Goal: Transaction & Acquisition: Purchase product/service

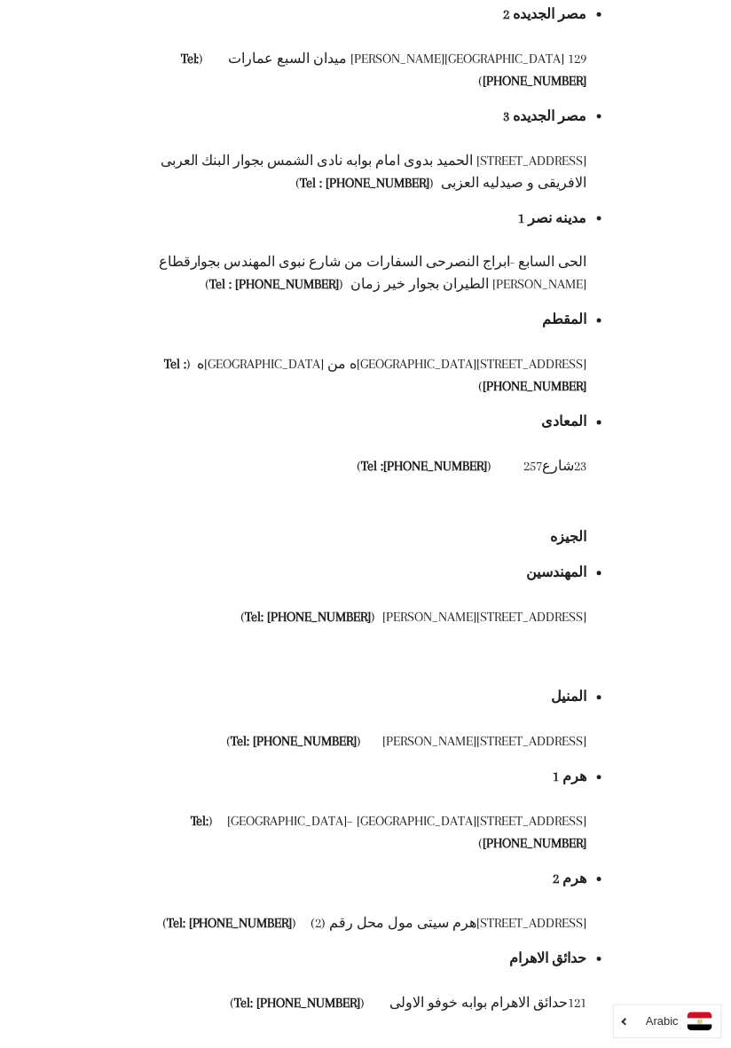
scroll to position [542, 0]
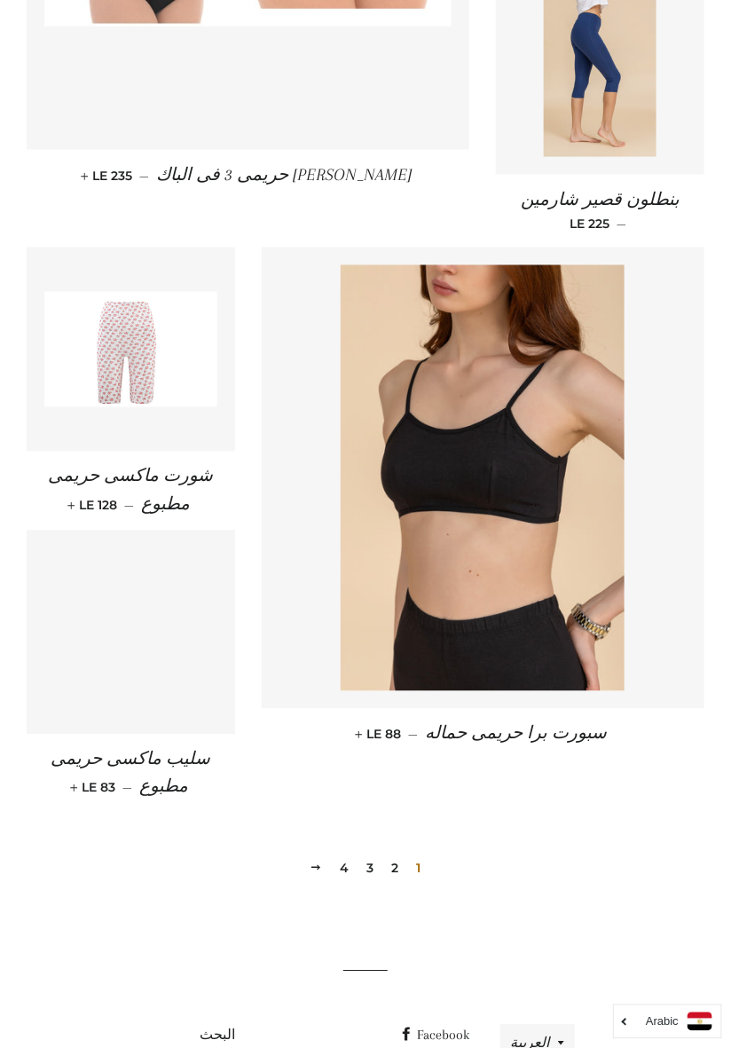
scroll to position [2130, 0]
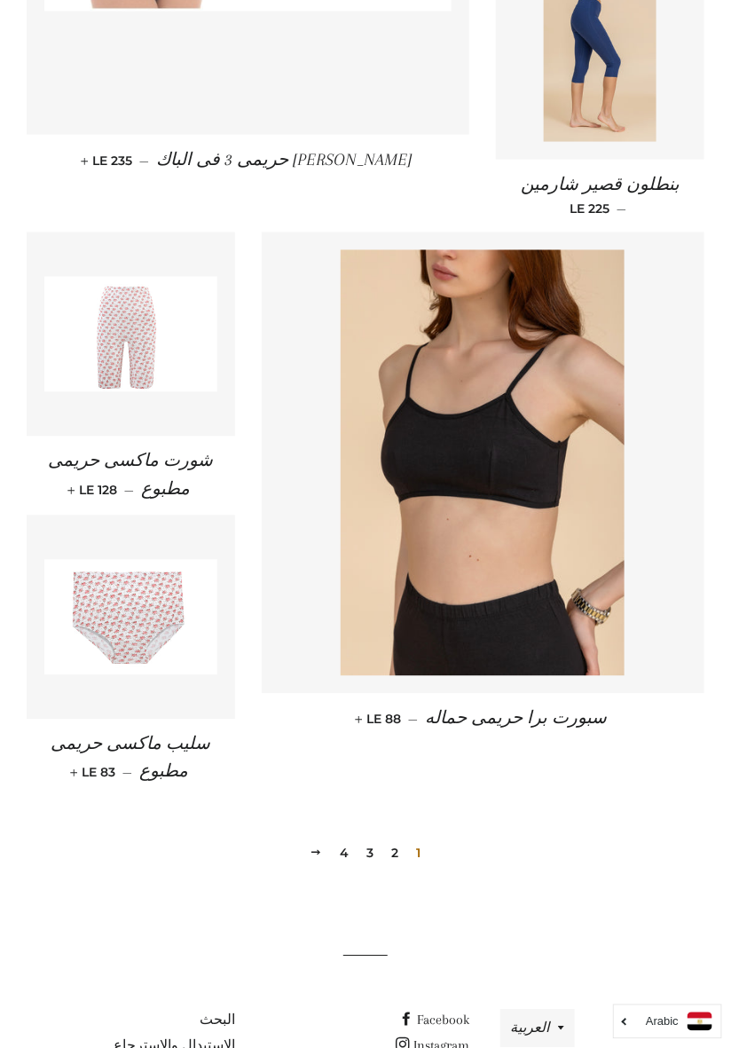
click at [313, 839] on link "التالي" at bounding box center [316, 853] width 27 height 28
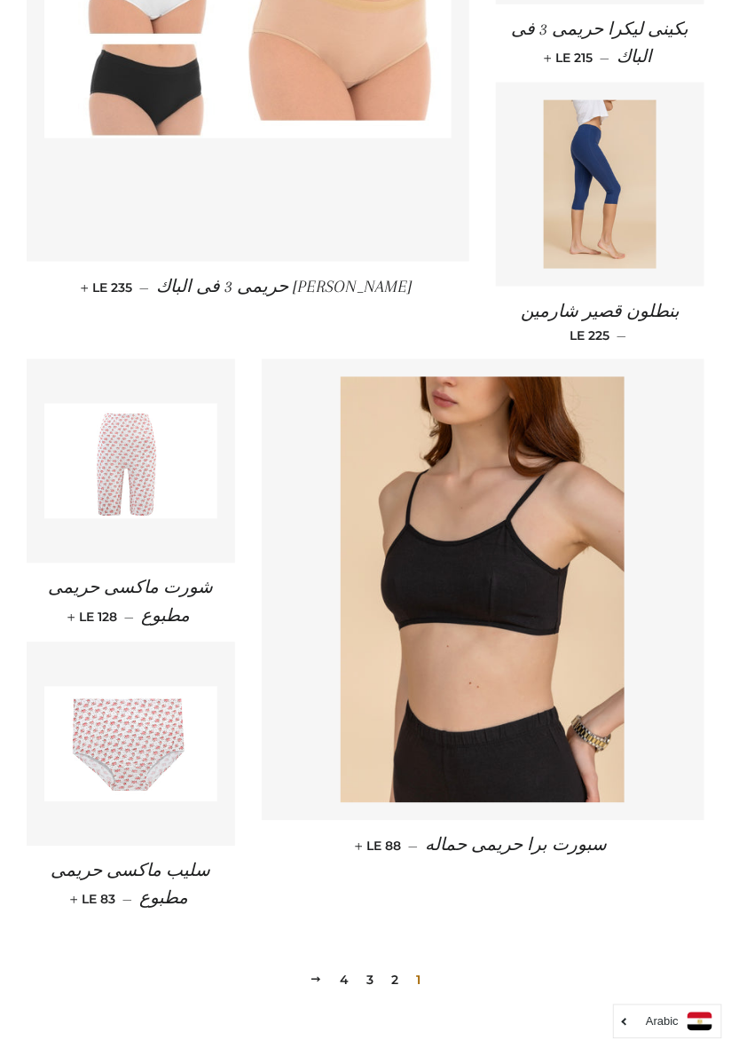
scroll to position [2008, 0]
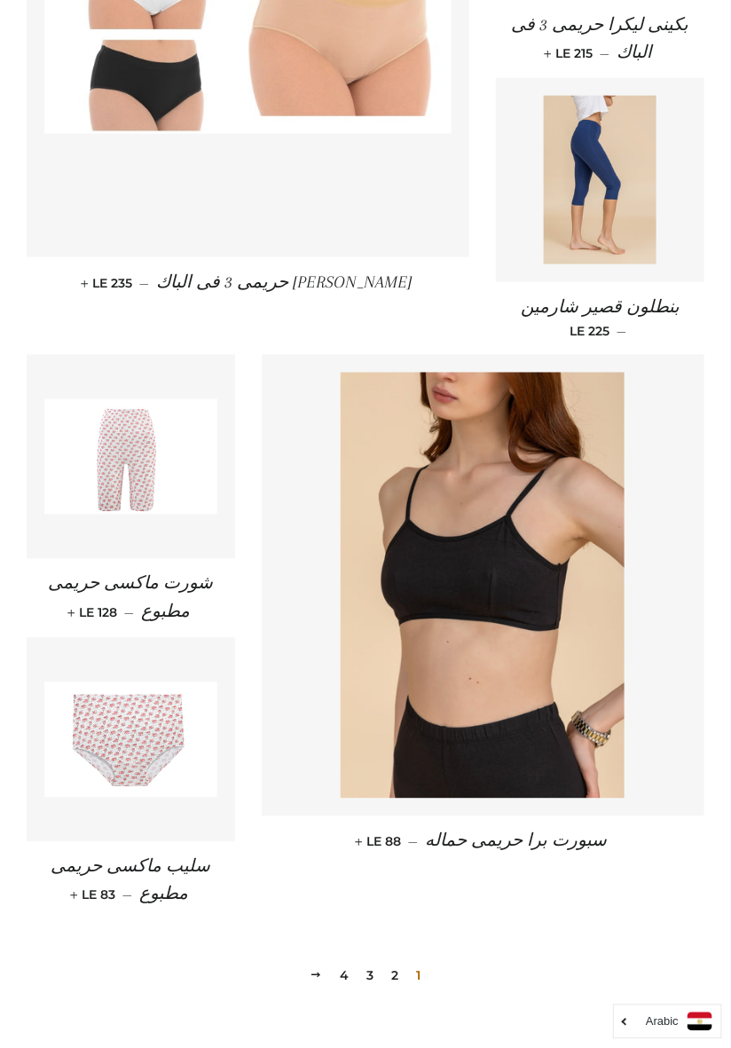
click at [306, 962] on link "التالي" at bounding box center [316, 976] width 27 height 28
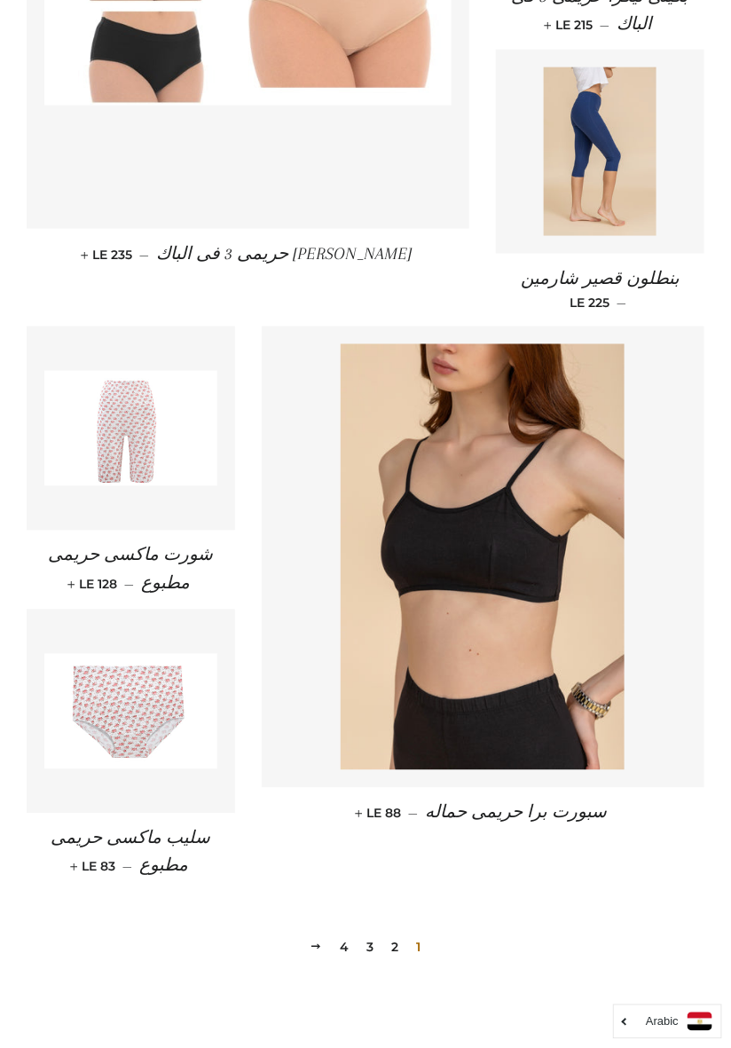
scroll to position [2007, 0]
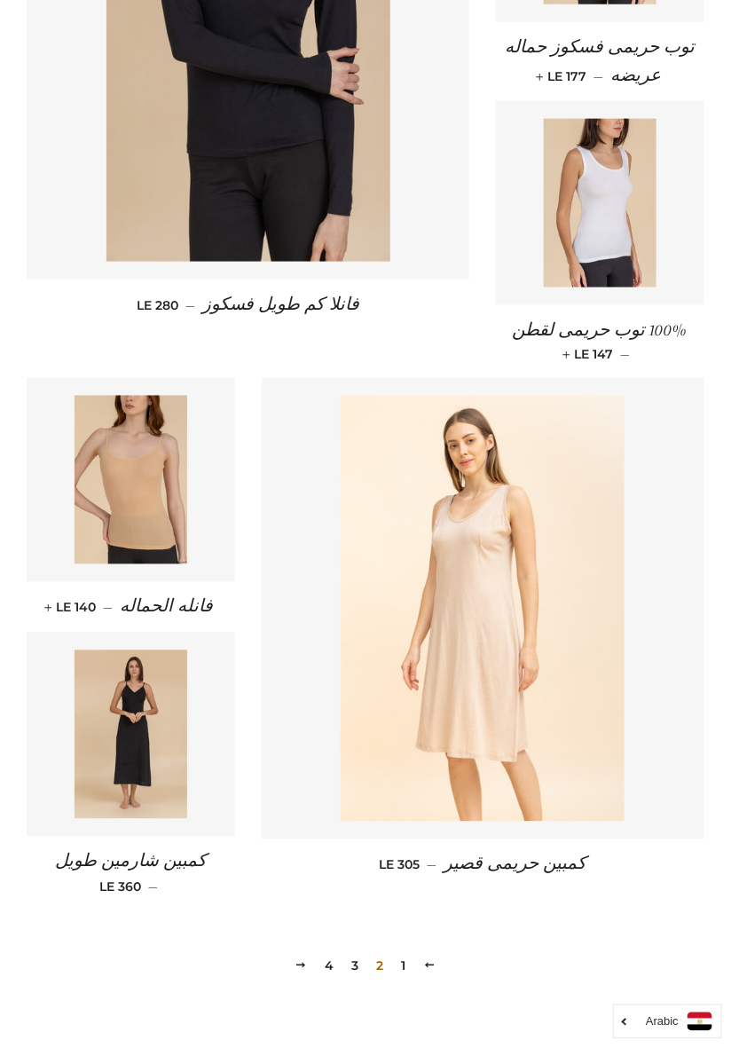
scroll to position [2095, 0]
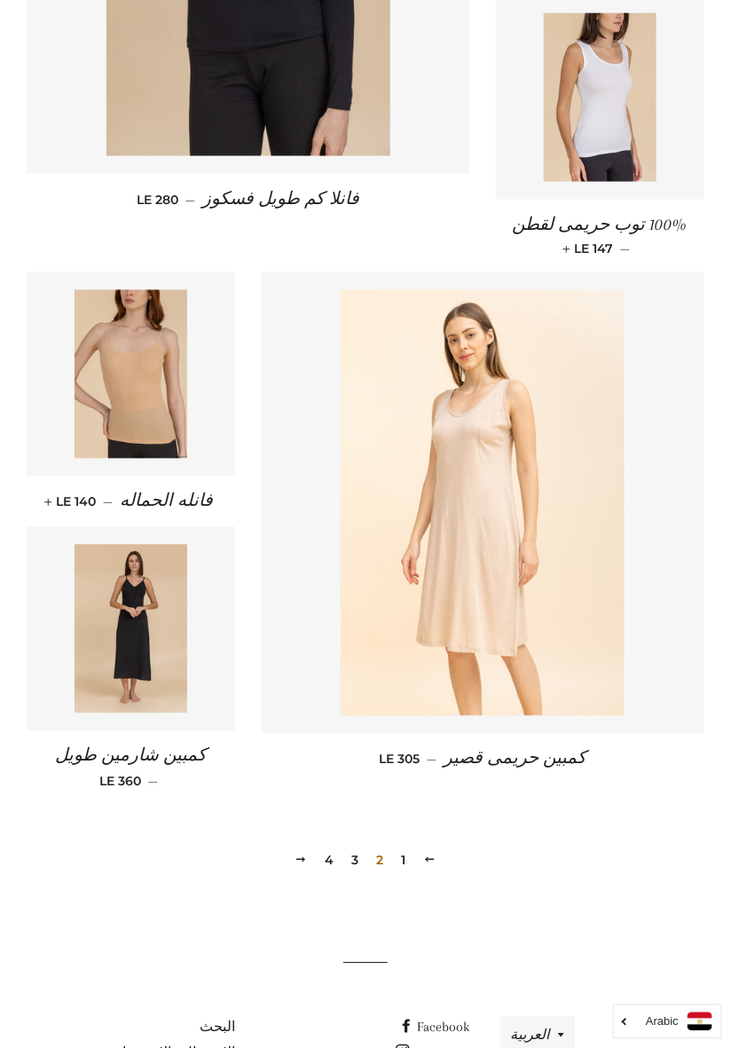
scroll to position [2095, 0]
